Goal: Transaction & Acquisition: Purchase product/service

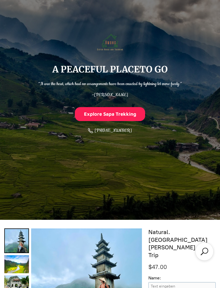
scroll to position [27, 0]
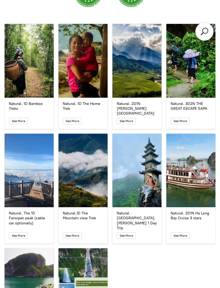
scroll to position [996, 0]
click at [126, 119] on icon "button" at bounding box center [126, 121] width 4 height 5
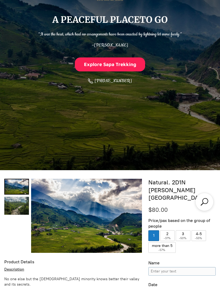
scroll to position [118, 0]
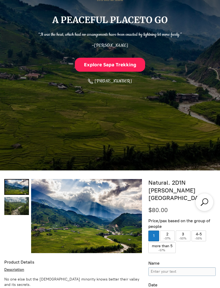
click at [179, 206] on div "$80.00" at bounding box center [181, 210] width 67 height 8
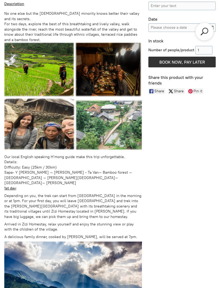
scroll to position [383, 0]
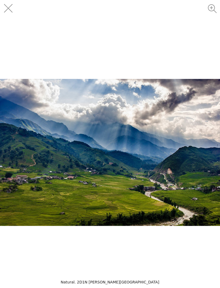
click at [27, 40] on div "Images Gallery" at bounding box center [110, 144] width 220 height 288
click at [8, 6] on button "Close" at bounding box center [12, 12] width 24 height 24
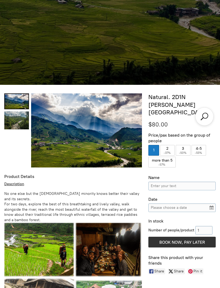
scroll to position [218, 0]
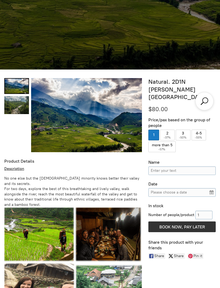
click at [171, 130] on label "2 ( -37% )" at bounding box center [167, 135] width 14 height 11
click at [171, 130] on input "2 ( -37% )" at bounding box center [167, 135] width 14 height 11
radio input "true"
click at [202, 166] on input "Name" at bounding box center [181, 170] width 67 height 9
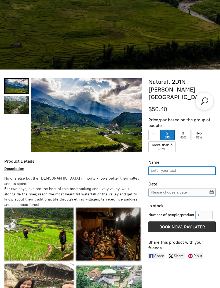
click at [209, 188] on input "Please choose a date" at bounding box center [181, 192] width 67 height 9
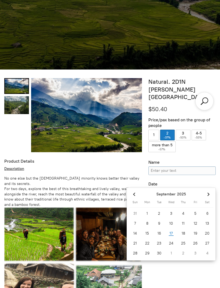
click at [185, 244] on div "25" at bounding box center [183, 243] width 12 height 9
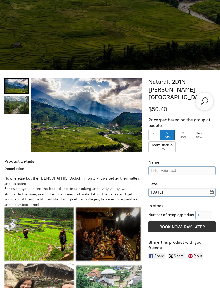
click at [210, 188] on input "[DATE]" at bounding box center [181, 192] width 67 height 9
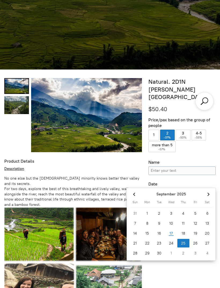
click at [194, 243] on div "26" at bounding box center [195, 243] width 12 height 9
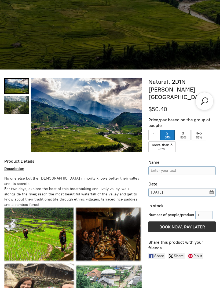
click at [206, 188] on input "[DATE]" at bounding box center [181, 192] width 67 height 9
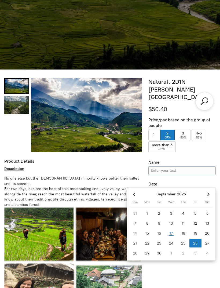
click at [185, 244] on div "25" at bounding box center [183, 243] width 12 height 9
type input "[DATE]"
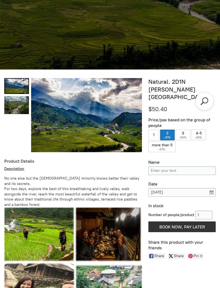
click at [209, 188] on input "[DATE]" at bounding box center [181, 192] width 67 height 9
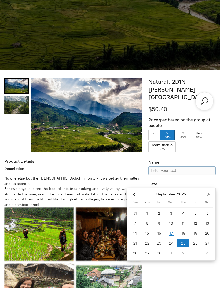
click at [184, 242] on div "25" at bounding box center [183, 243] width 12 height 9
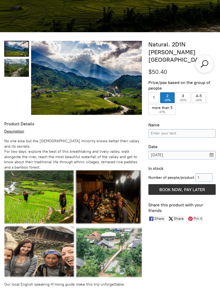
scroll to position [256, 0]
click at [188, 129] on input "Name" at bounding box center [181, 133] width 67 height 9
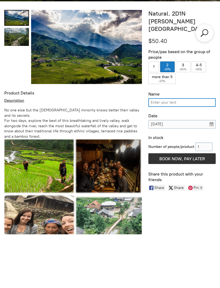
scroll to position [232, 0]
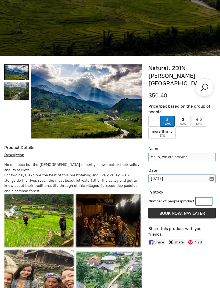
click at [197, 153] on input "Hello, we are arriving" at bounding box center [181, 157] width 67 height 9
click at [171, 153] on input "Hello, we are arriving in the morning in [GEOGRAPHIC_DATA] at" at bounding box center [181, 157] width 67 height 9
click at [207, 153] on input "Hello, we are arriving at in [GEOGRAPHIC_DATA] at" at bounding box center [181, 157] width 67 height 9
click at [208, 153] on input "Hello, we are arriving at in [GEOGRAPHIC_DATA] at" at bounding box center [181, 157] width 67 height 9
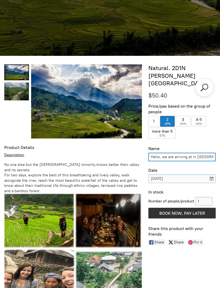
click at [190, 153] on input "Hello, we are arriving at in [GEOGRAPHIC_DATA]" at bounding box center [181, 157] width 67 height 9
click at [193, 153] on input "Hello, we are arriving at in [GEOGRAPHIC_DATA]" at bounding box center [181, 157] width 67 height 9
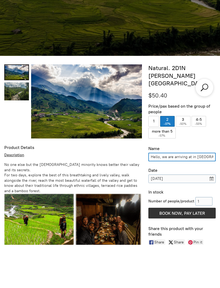
scroll to position [183, 0]
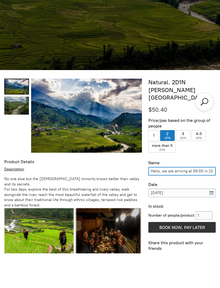
click at [188, 201] on input "Hello, we are arriving at 06:00 in [GEOGRAPHIC_DATA]" at bounding box center [181, 205] width 67 height 9
click at [190, 201] on input "Hello, we are arriving at 06:00 in [GEOGRAPHIC_DATA]" at bounding box center [181, 205] width 67 height 9
click at [201, 201] on input "Hello, we are arriving in the morning at 06:00 in [GEOGRAPHIC_DATA]" at bounding box center [181, 205] width 67 height 9
click at [212, 201] on input "Hello, we are arriving in the morning at 06:00 o’clock in [GEOGRAPHIC_DATA]" at bounding box center [181, 205] width 67 height 9
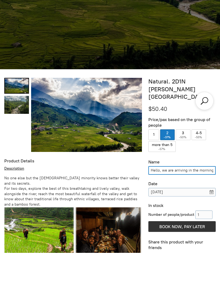
click at [155, 201] on input "Hello, we are arriving in the morning at 06:00 o’clock in [GEOGRAPHIC_DATA]." at bounding box center [181, 205] width 67 height 9
click at [152, 201] on input "Hello, we are arriving in the morning at 06:00 o’clock in [GEOGRAPHIC_DATA]." at bounding box center [181, 205] width 67 height 9
click at [156, 201] on input "Hello, we are arriving in the morning at 06:00 o’clock in [GEOGRAPHIC_DATA]." at bounding box center [181, 205] width 67 height 9
type input "Hello, we are arriving in"
click at [152, 201] on input "Hello, we are arriving in" at bounding box center [181, 205] width 67 height 9
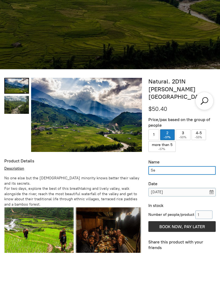
type input "[PERSON_NAME]"
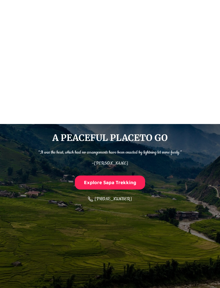
scroll to position [124, 0]
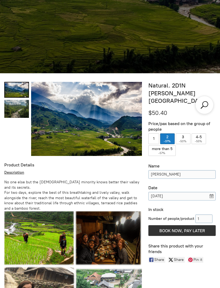
click at [209, 192] on input "[DATE]" at bounding box center [181, 196] width 67 height 9
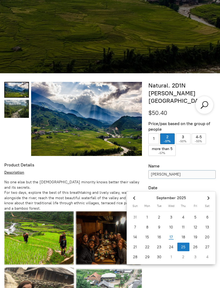
click at [195, 245] on div "26" at bounding box center [195, 247] width 12 height 9
type input "[DATE]"
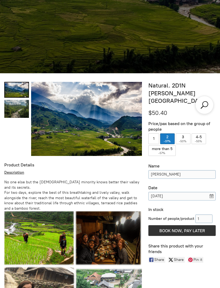
click at [208, 214] on input "Number of people/product" at bounding box center [203, 218] width 17 height 9
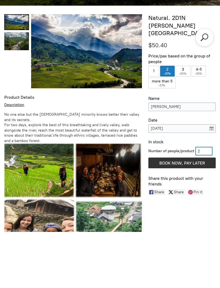
type input "2"
click at [202, 217] on span "BOOK NOW, PAY LATER" at bounding box center [182, 219] width 46 height 5
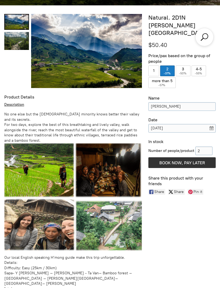
click at [209, 35] on div "0 Shopping Bag Open Bag" at bounding box center [211, 33] width 18 height 25
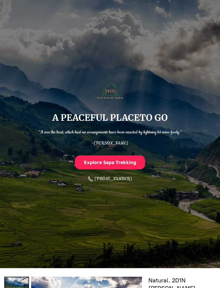
scroll to position [0, 0]
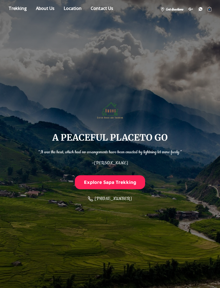
click at [211, 10] on icon "Shopping cart" at bounding box center [209, 9] width 3 height 3
click at [210, 9] on circle "Shopping cart" at bounding box center [209, 9] width 1 height 1
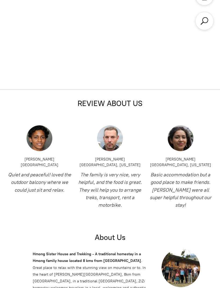
select select "2"
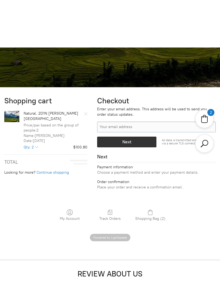
scroll to position [182, 0]
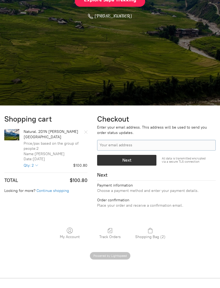
click at [149, 145] on input "Your email address" at bounding box center [156, 145] width 119 height 11
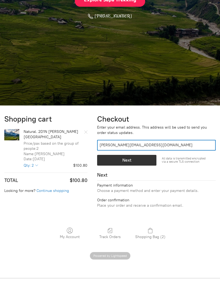
type input "[PERSON_NAME][EMAIL_ADDRESS][DOMAIN_NAME]"
click at [143, 159] on div "button" at bounding box center [126, 160] width 59 height 10
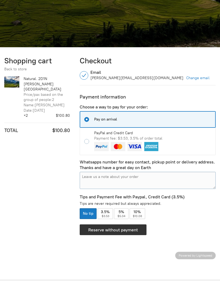
scroll to position [237, 0]
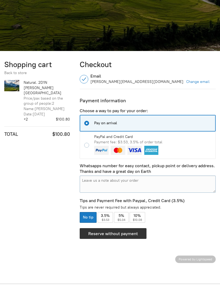
click at [192, 179] on textarea "Pay on arrival Payment information 2 items, $100.80" at bounding box center [148, 183] width 136 height 17
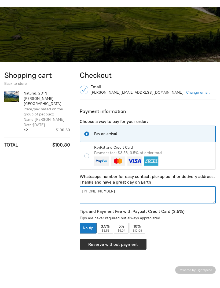
scroll to position [241, 0]
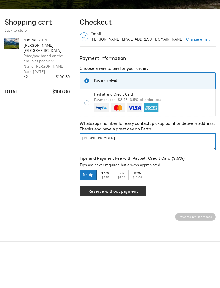
type textarea "[PHONE_NUMBER]"
click at [88, 139] on input "PayPal and Credit Card Payment fee: $3.53, 3.5% of order total" at bounding box center [87, 141] width 7 height 5
radio input "true"
radio input "false"
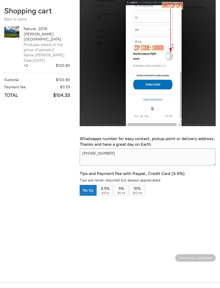
scroll to position [592, 0]
click at [87, 188] on div "No tip" at bounding box center [88, 190] width 17 height 11
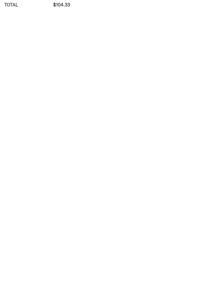
scroll to position [807, 0]
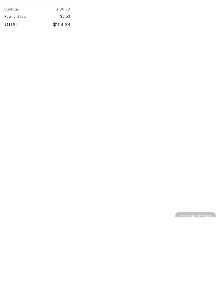
click at [165, 136] on div at bounding box center [148, 127] width 138 height 282
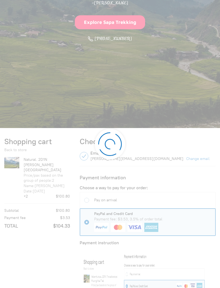
scroll to position [160, 0]
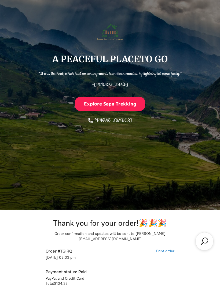
scroll to position [62, 0]
